Goal: Task Accomplishment & Management: Manage account settings

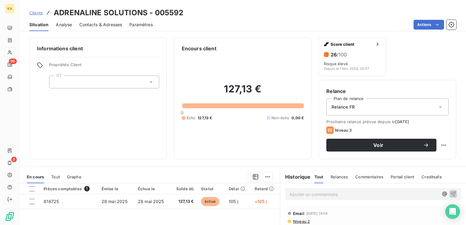
scroll to position [30, 0]
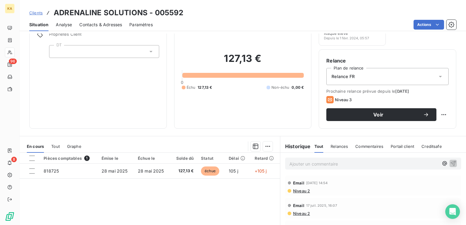
click at [39, 12] on span "Clients" at bounding box center [35, 12] width 13 height 5
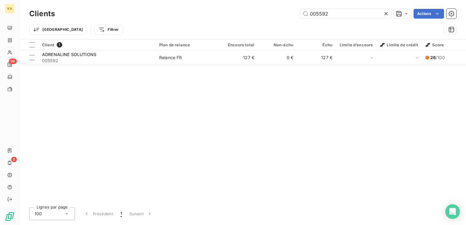
drag, startPoint x: 329, startPoint y: 14, endPoint x: 282, endPoint y: 21, distance: 46.9
click at [282, 21] on div "Clients 005592 Actions Trier Filtrer" at bounding box center [242, 23] width 427 height 32
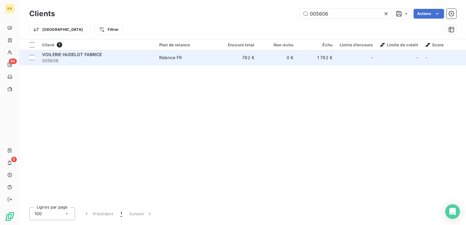
type input "005606"
click at [90, 53] on span "VOILERIE HUDELOT FABRICE" at bounding box center [72, 54] width 60 height 5
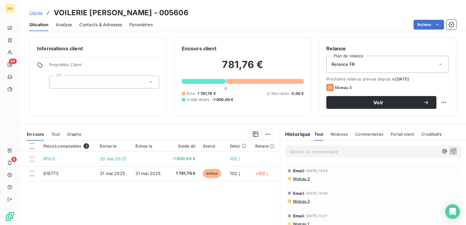
click at [437, 63] on icon at bounding box center [440, 64] width 6 height 6
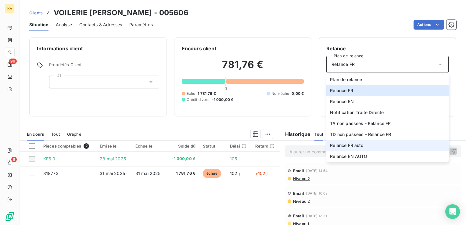
click at [355, 146] on span "Relance FR auto" at bounding box center [346, 145] width 33 height 6
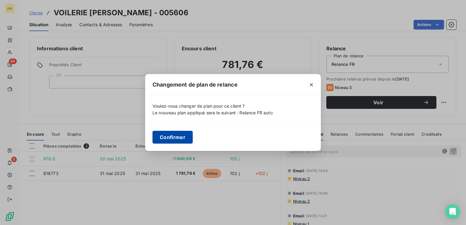
click at [178, 136] on button "Confirmer" at bounding box center [172, 137] width 40 height 13
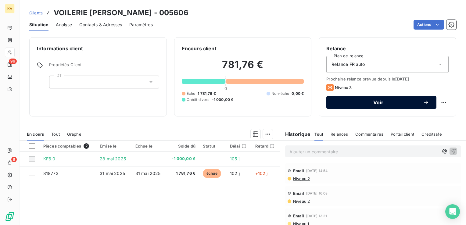
click at [381, 101] on span "Voir" at bounding box center [377, 102] width 89 height 5
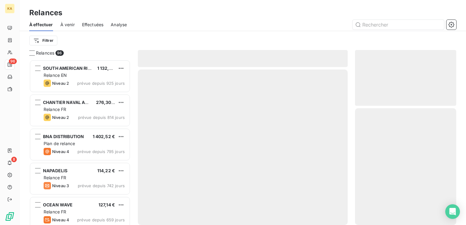
scroll to position [161, 96]
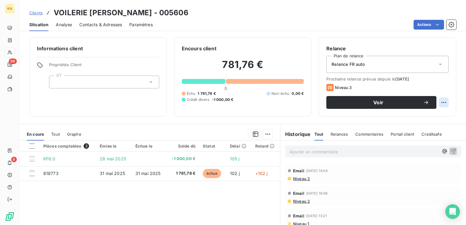
click at [440, 102] on html "KA 96 8 Clients VOILERIE [PERSON_NAME] - 005606 Situation Analyse Contacts & Ad…" at bounding box center [233, 112] width 466 height 225
click at [426, 115] on div "Replanifier cette action" at bounding box center [413, 116] width 55 height 10
select select "8"
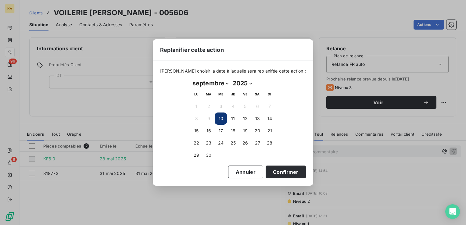
click at [221, 119] on button "10" at bounding box center [221, 118] width 12 height 12
click at [275, 170] on button "Confirmer" at bounding box center [285, 171] width 40 height 13
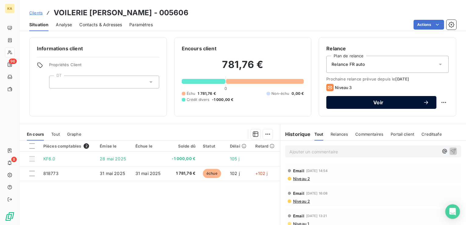
click at [371, 103] on span "Voir" at bounding box center [377, 102] width 89 height 5
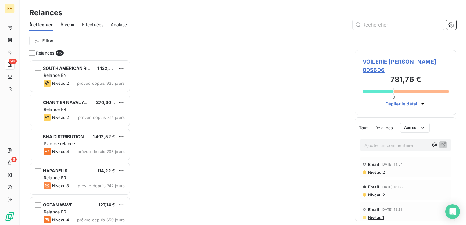
scroll to position [161, 96]
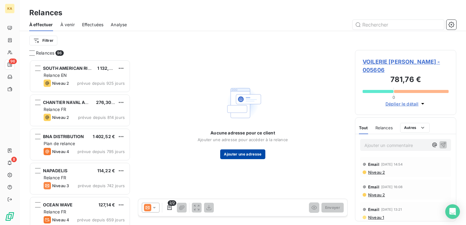
click at [241, 152] on button "Ajouter une adresse" at bounding box center [242, 154] width 45 height 10
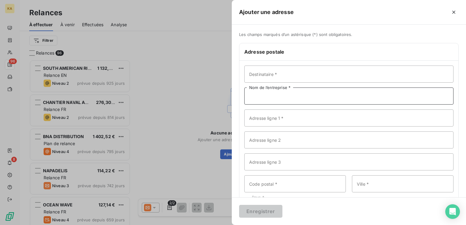
paste input "VOILERIE HUDELOT FABRICE"
type input "VOILERIE HUDELOT FABRICE"
click at [262, 121] on input "Adresse ligne 1 *" at bounding box center [348, 117] width 209 height 17
paste input "52 MARECHAL [PERSON_NAME]"
type input "52 MARECHAL [PERSON_NAME]"
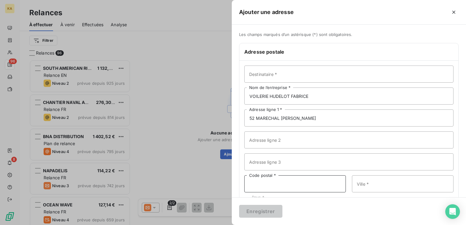
click at [259, 183] on input "Code postal *" at bounding box center [294, 183] width 101 height 17
type input "06400"
click at [372, 187] on input "Ville *" at bounding box center [402, 183] width 101 height 17
type input "c"
click at [341, 166] on input "Adresse ligne 3" at bounding box center [348, 161] width 209 height 17
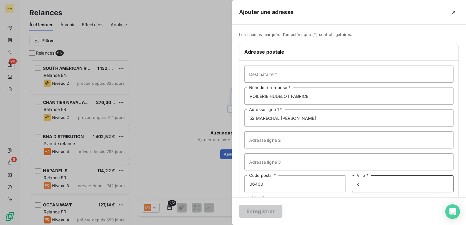
drag, startPoint x: 368, startPoint y: 189, endPoint x: 343, endPoint y: 183, distance: 25.2
click at [343, 183] on div "06400 Code postal * c Ville *" at bounding box center [348, 183] width 209 height 17
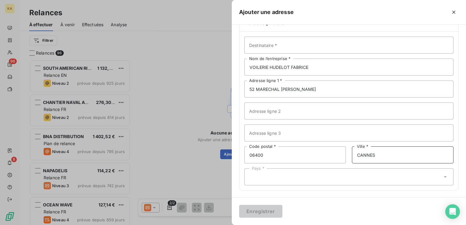
type input "CANNES"
click at [442, 177] on icon at bounding box center [445, 177] width 6 height 6
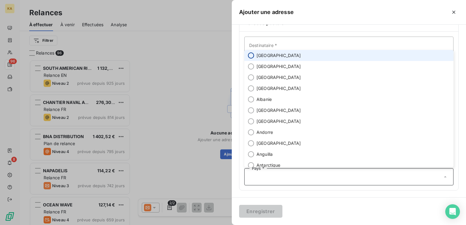
click at [250, 55] on input "radio" at bounding box center [251, 55] width 6 height 6
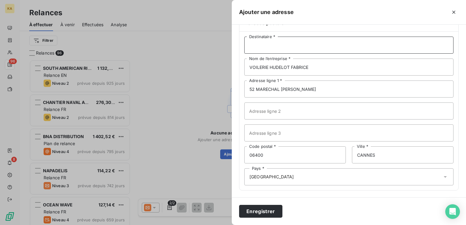
click at [255, 46] on input "Destinataire *" at bounding box center [348, 45] width 209 height 17
type input "[PERSON_NAME]"
click at [257, 210] on button "Enregistrer" at bounding box center [260, 211] width 43 height 13
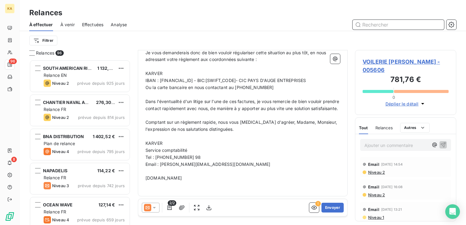
scroll to position [155, 0]
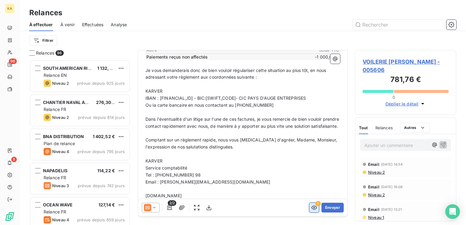
click at [311, 205] on icon "button" at bounding box center [314, 207] width 6 height 6
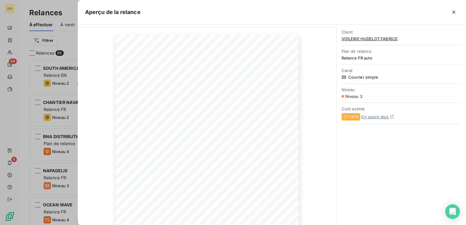
scroll to position [0, 0]
click at [452, 12] on icon "button" at bounding box center [453, 12] width 3 height 3
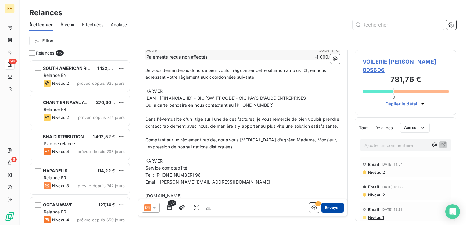
click at [329, 205] on button "Envoyer" at bounding box center [332, 208] width 22 height 10
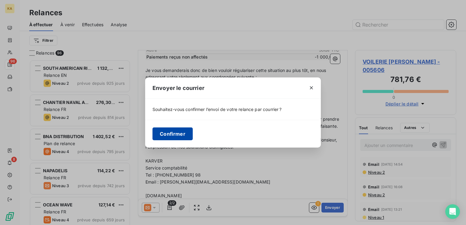
click at [183, 132] on button "Confirmer" at bounding box center [172, 133] width 40 height 13
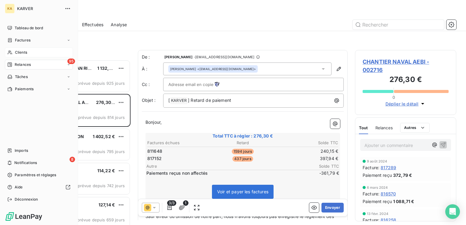
click at [24, 53] on span "Clients" at bounding box center [21, 52] width 12 height 5
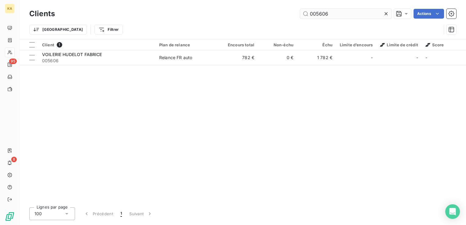
click at [333, 14] on input "005606" at bounding box center [345, 14] width 91 height 10
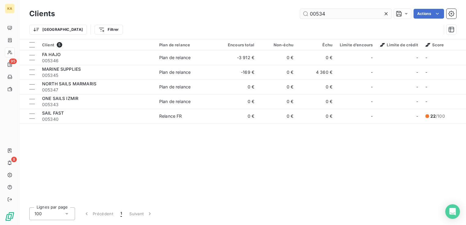
click at [321, 12] on input "00534" at bounding box center [345, 14] width 91 height 10
click at [318, 14] on input "00534" at bounding box center [345, 14] width 91 height 10
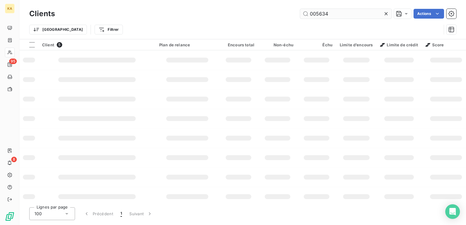
type input "005634"
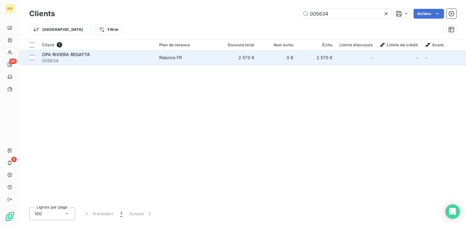
click at [169, 60] on div "Relance FR" at bounding box center [170, 58] width 23 height 6
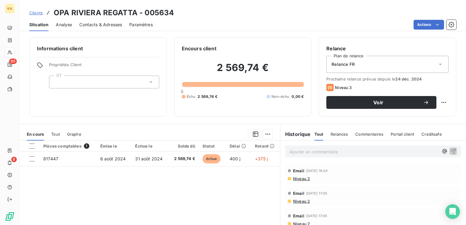
scroll to position [30, 0]
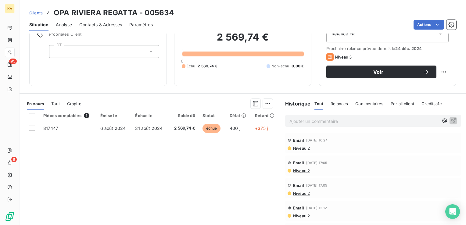
click at [151, 51] on icon at bounding box center [151, 51] width 6 height 6
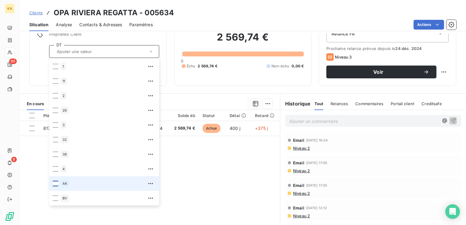
click at [56, 183] on div at bounding box center [55, 183] width 5 height 5
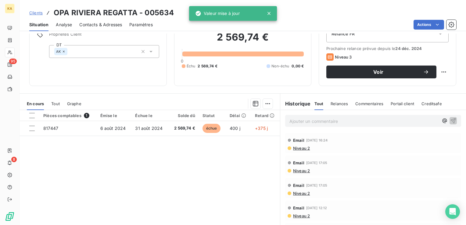
click at [185, 167] on div "Pièces comptables 1 Émise le Échue le Solde dû Statut Délai Retard 817447 [DATE…" at bounding box center [150, 168] width 260 height 117
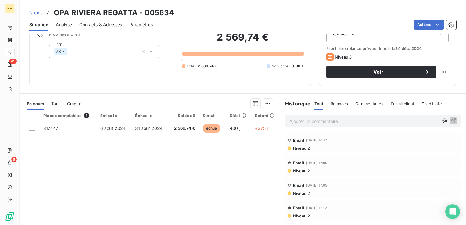
click at [148, 50] on icon at bounding box center [151, 51] width 6 height 6
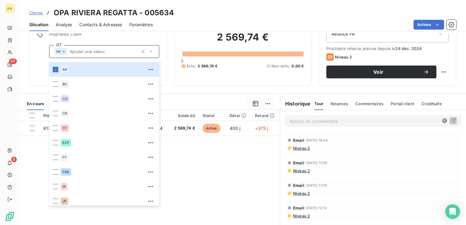
scroll to position [146, 0]
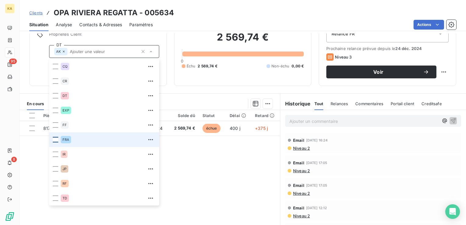
click at [53, 138] on div at bounding box center [55, 139] width 5 height 5
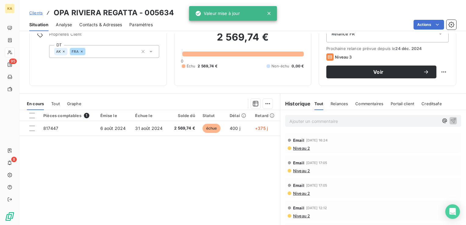
click at [304, 7] on div "Clients OPA RIVIERA REGATTA - 005634" at bounding box center [243, 12] width 446 height 11
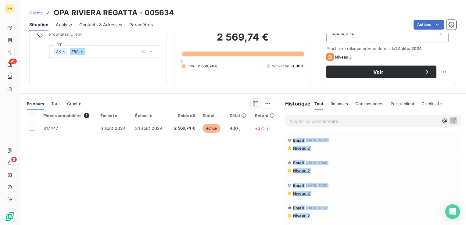
drag, startPoint x: 285, startPoint y: 139, endPoint x: 334, endPoint y: 214, distance: 89.6
click at [334, 214] on div "Email [DATE] 16:24 Niveau 2 Email [DATE] 17:05 Niveau 2 Email [DATE] 17:05 Nive…" at bounding box center [373, 188] width 186 height 113
copy div "Email [DATE] 16:24 Niveau 2 Email [DATE] 17:05 Niveau 2 Email [DATE] 17:05 Nive…"
click at [37, 12] on span "Clients" at bounding box center [35, 12] width 13 height 5
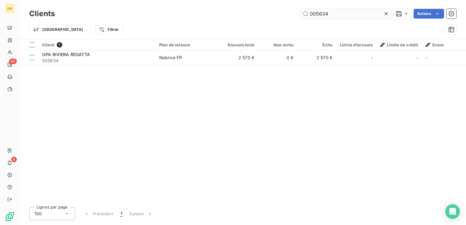
click at [335, 13] on input "005634" at bounding box center [345, 14] width 91 height 10
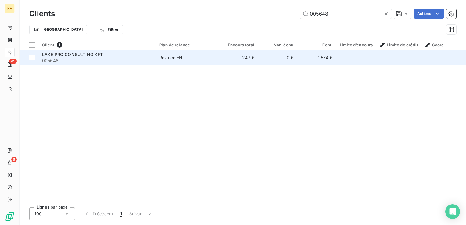
type input "005648"
click at [74, 56] on span "LAKE PRO CONSULTING KFT" at bounding box center [72, 54] width 61 height 5
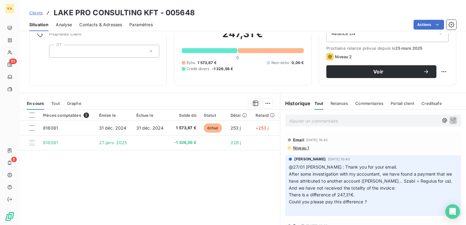
scroll to position [20, 0]
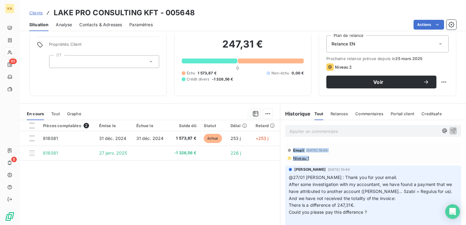
drag, startPoint x: 310, startPoint y: 158, endPoint x: 282, endPoint y: 149, distance: 29.5
click at [282, 149] on div "Email [DATE] 16:43 Niveau 1" at bounding box center [373, 153] width 186 height 23
drag, startPoint x: 282, startPoint y: 149, endPoint x: 296, endPoint y: 151, distance: 14.1
copy div "Email [DATE] 16:43 Niveau 1"
